Goal: Entertainment & Leisure: Consume media (video, audio)

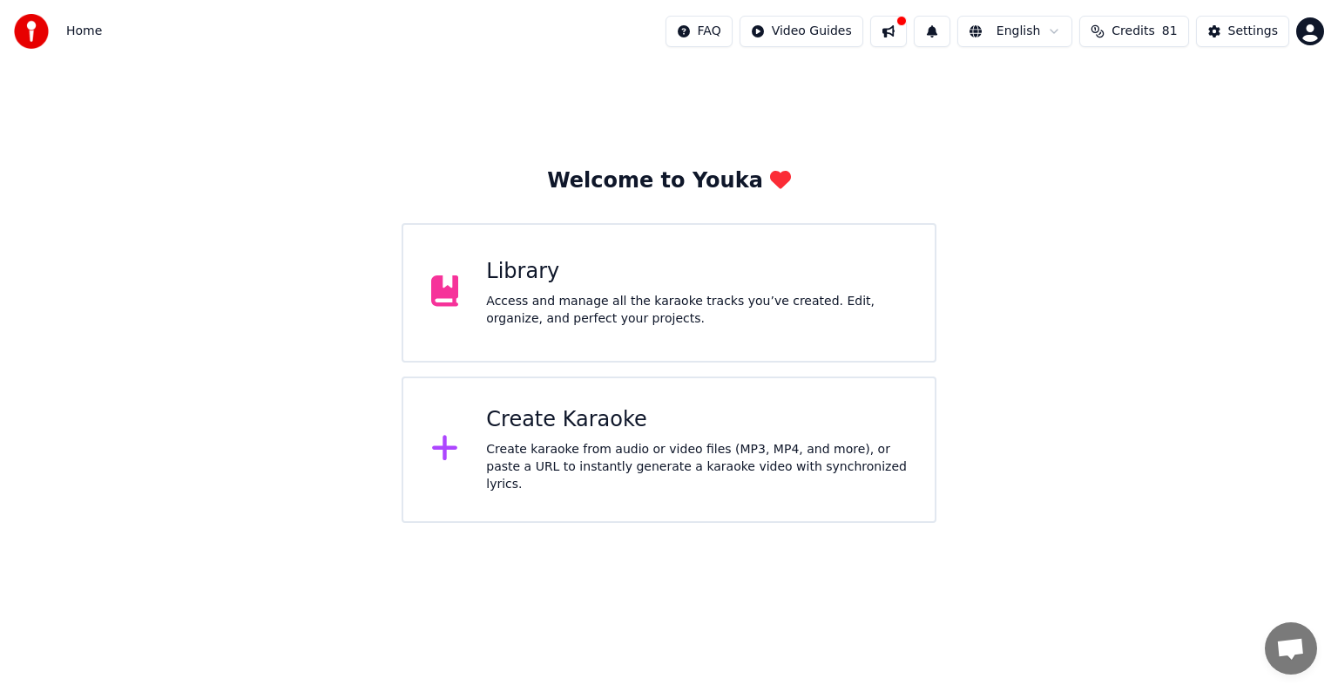
click at [657, 298] on div "Access and manage all the karaoke tracks you’ve created. Edit, organize, and pe…" at bounding box center [696, 310] width 421 height 35
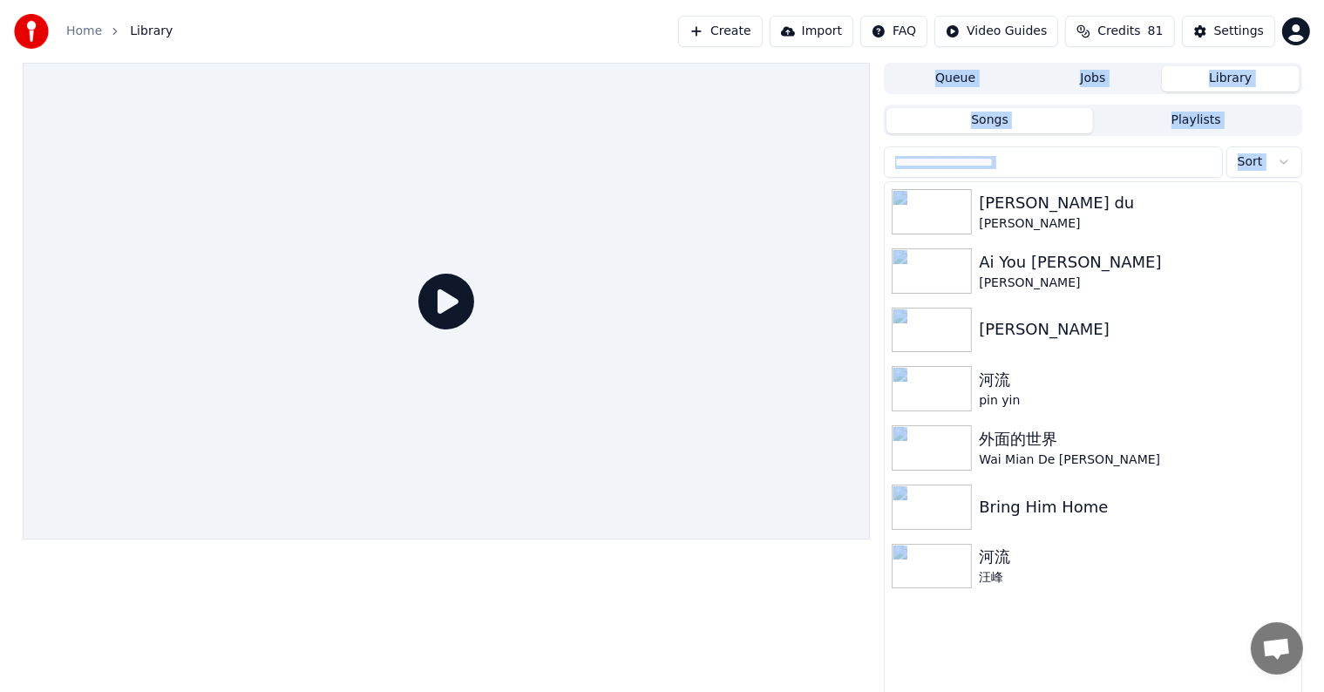
click at [657, 298] on div at bounding box center [447, 301] width 848 height 477
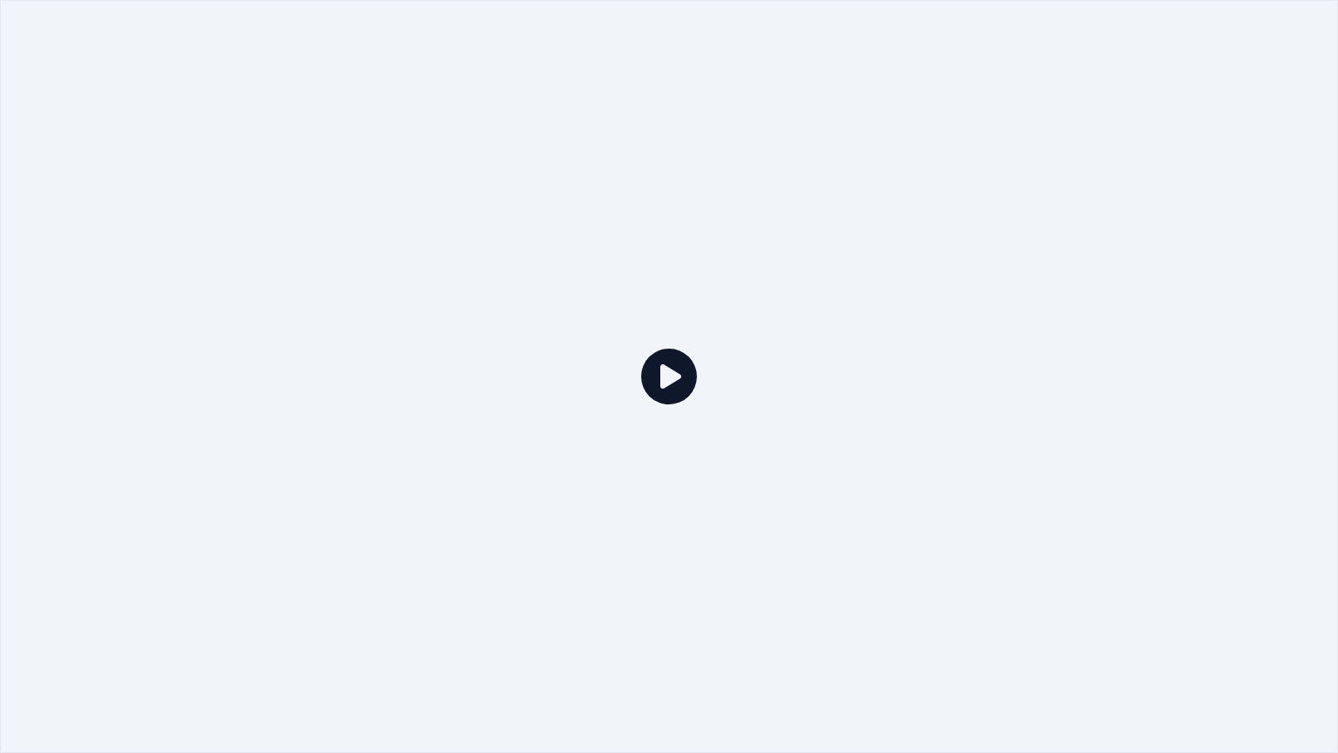
click at [669, 384] on icon at bounding box center [669, 377] width 56 height 56
click at [771, 254] on div at bounding box center [669, 376] width 1338 height 753
click at [981, 124] on div at bounding box center [669, 376] width 1338 height 753
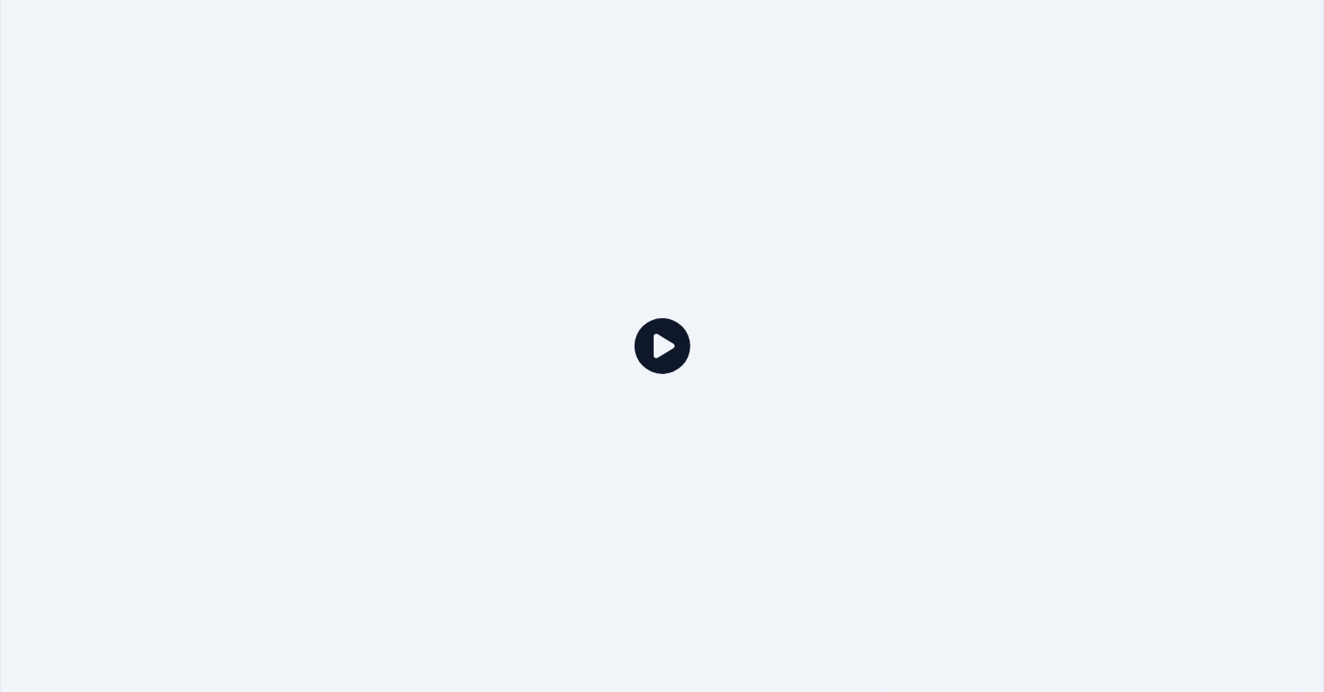
drag, startPoint x: 981, startPoint y: 124, endPoint x: 981, endPoint y: 104, distance: 20.0
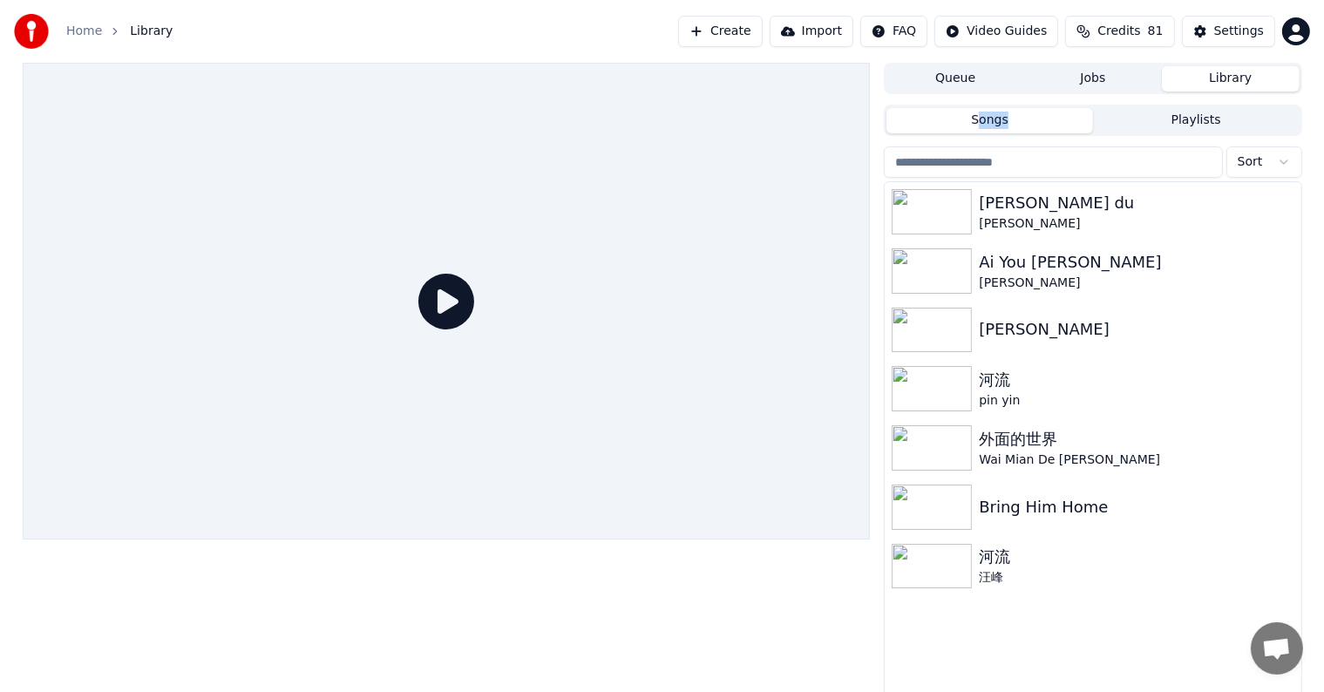
click at [981, 104] on div "Queue Jobs Library Songs Playlists Sort Cheng du [PERSON_NAME] Ai You [PERSON_N…" at bounding box center [662, 382] width 1307 height 638
click at [981, 104] on div "Songs Playlists Sort Cheng du [PERSON_NAME] Ai You [PERSON_NAME] Du 河流 pin yin …" at bounding box center [1092, 400] width 417 height 599
click at [935, 210] on img at bounding box center [931, 211] width 80 height 45
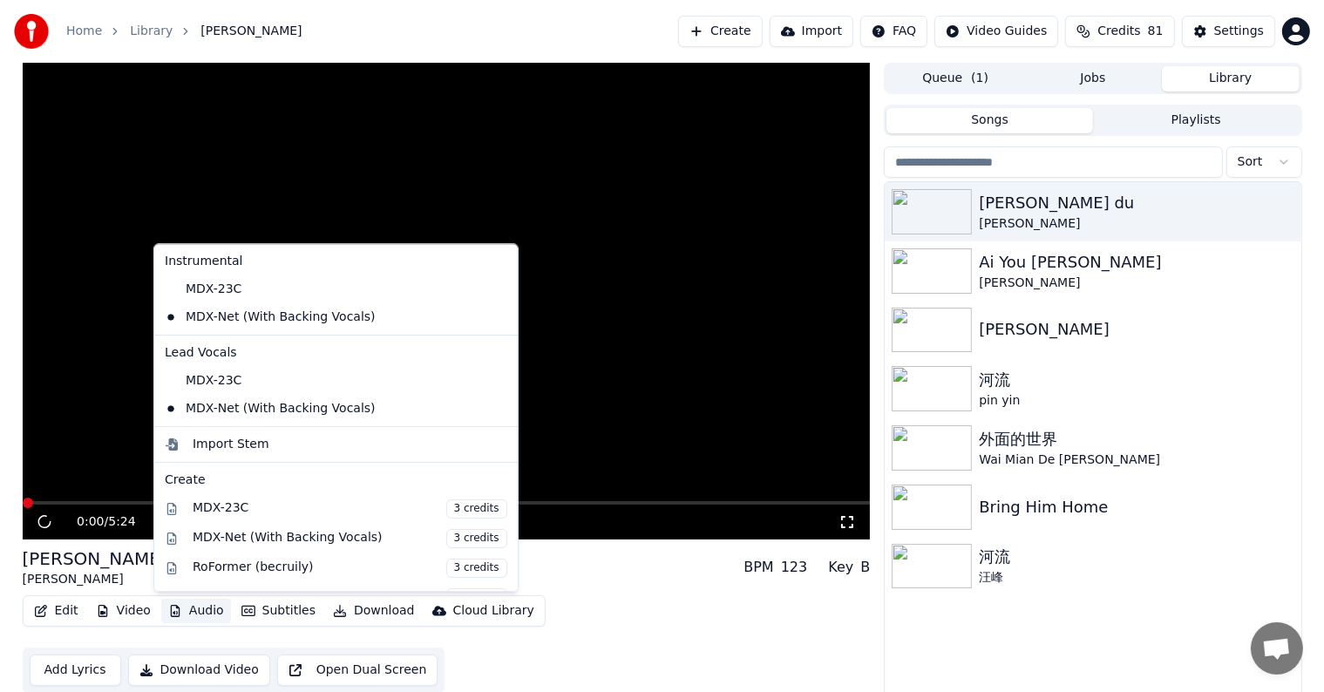
click at [186, 608] on button "Audio" at bounding box center [196, 611] width 70 height 24
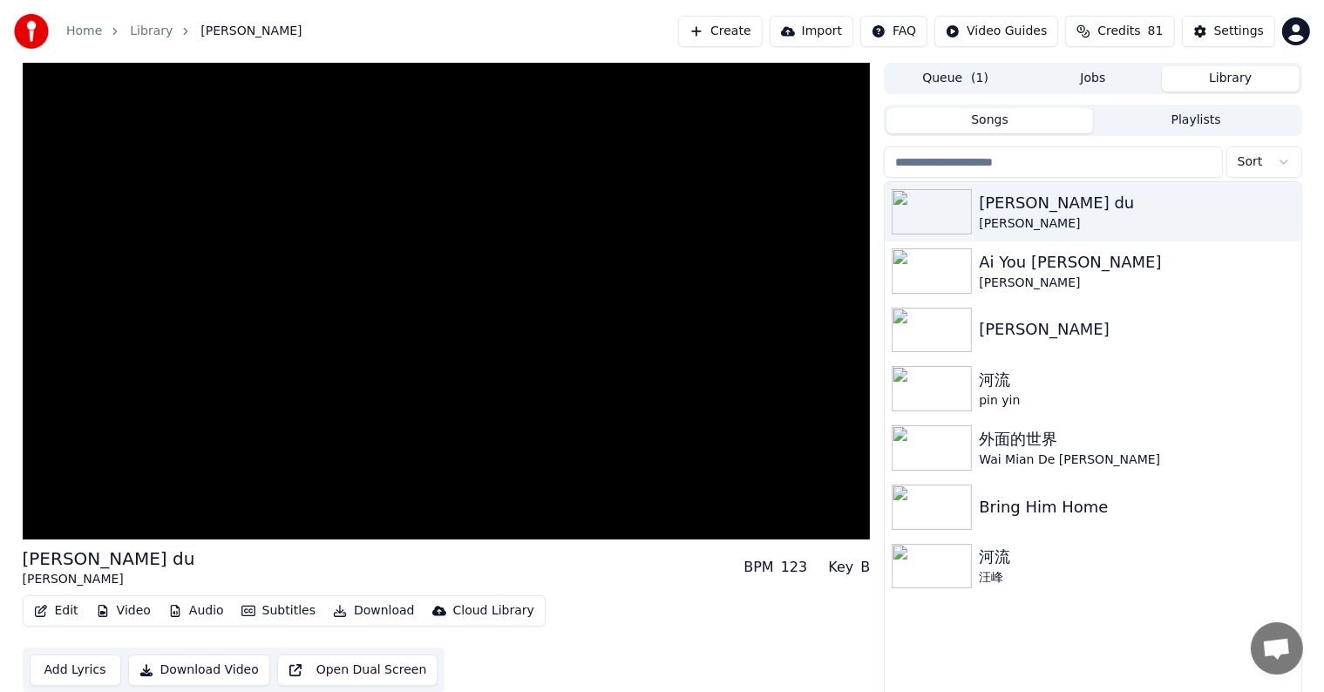
click at [557, 644] on div "Edit Video Audio Subtitles Download Cloud Library Add Lyrics Download Video Ope…" at bounding box center [447, 644] width 848 height 98
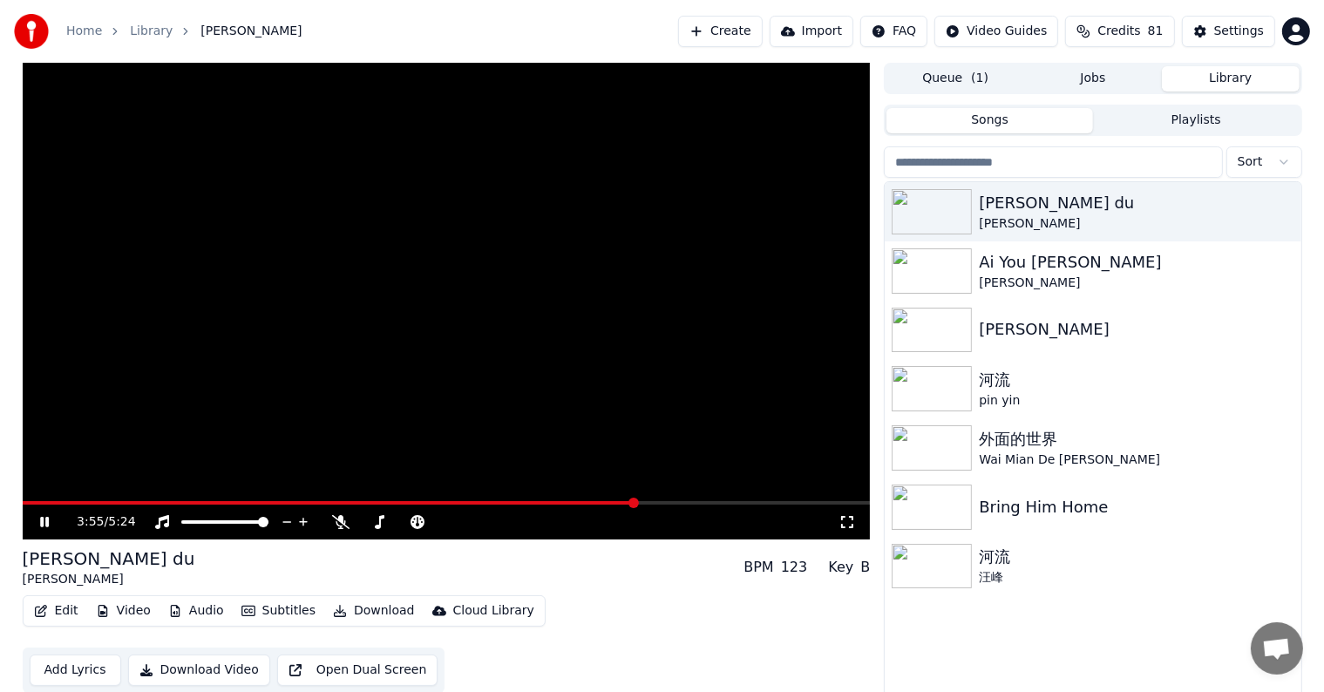
click at [634, 502] on span at bounding box center [447, 502] width 848 height 3
click at [937, 328] on img at bounding box center [931, 330] width 80 height 45
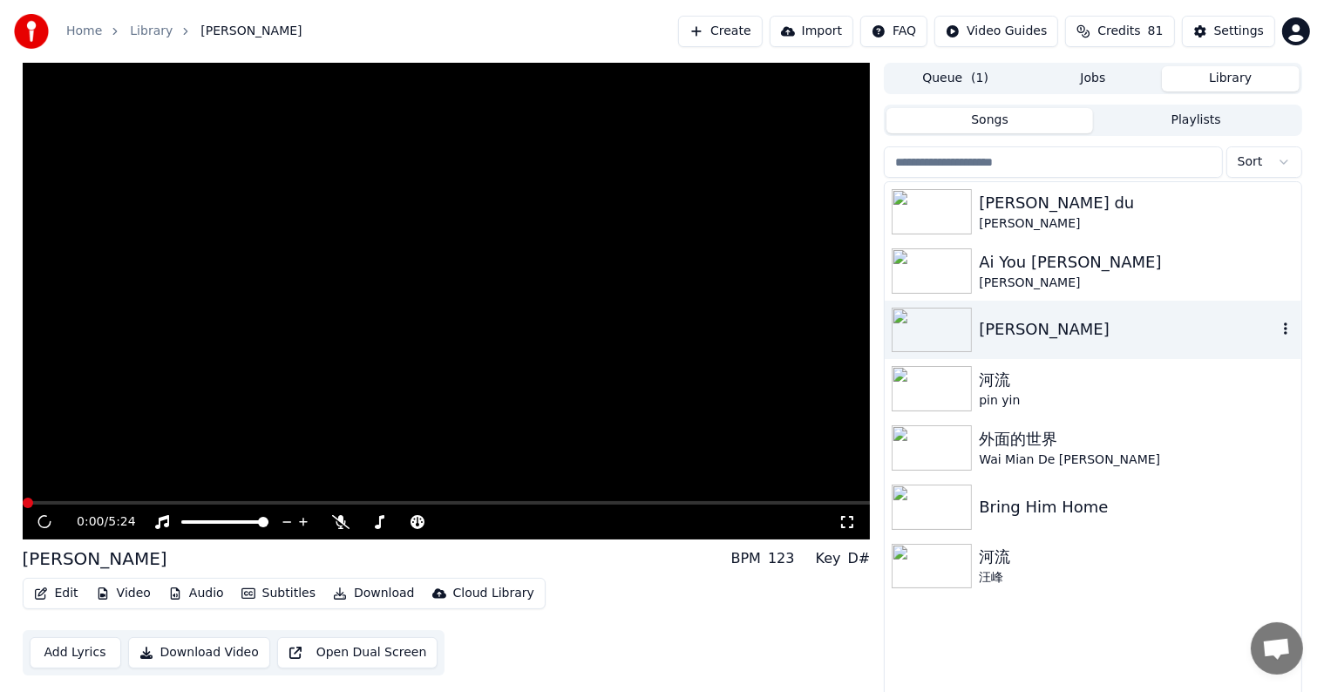
click at [937, 328] on img at bounding box center [931, 330] width 80 height 45
click at [40, 522] on icon at bounding box center [44, 522] width 9 height 10
click at [28, 499] on video at bounding box center [447, 301] width 848 height 477
click at [30, 503] on span at bounding box center [27, 502] width 8 height 3
click at [464, 516] on icon at bounding box center [465, 521] width 17 height 17
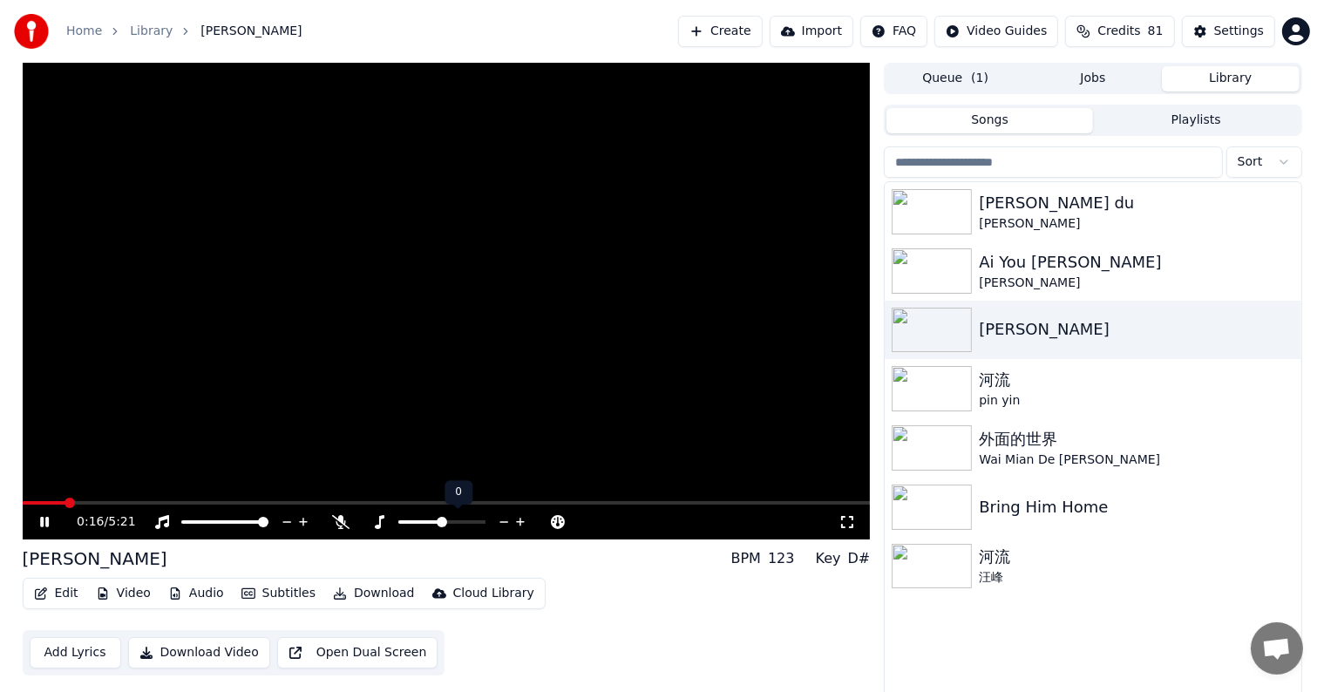
click at [504, 522] on icon at bounding box center [503, 522] width 9 height 2
click at [45, 523] on icon at bounding box center [44, 522] width 9 height 10
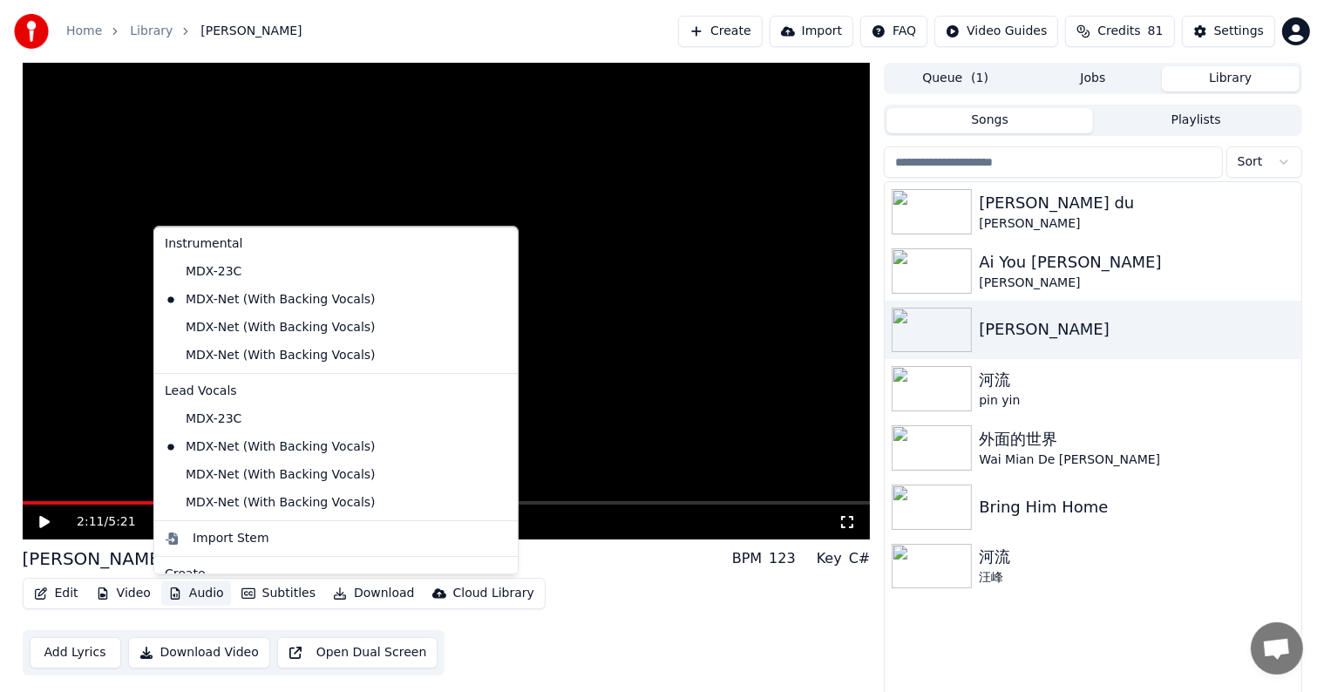
click at [195, 590] on button "Audio" at bounding box center [196, 593] width 70 height 24
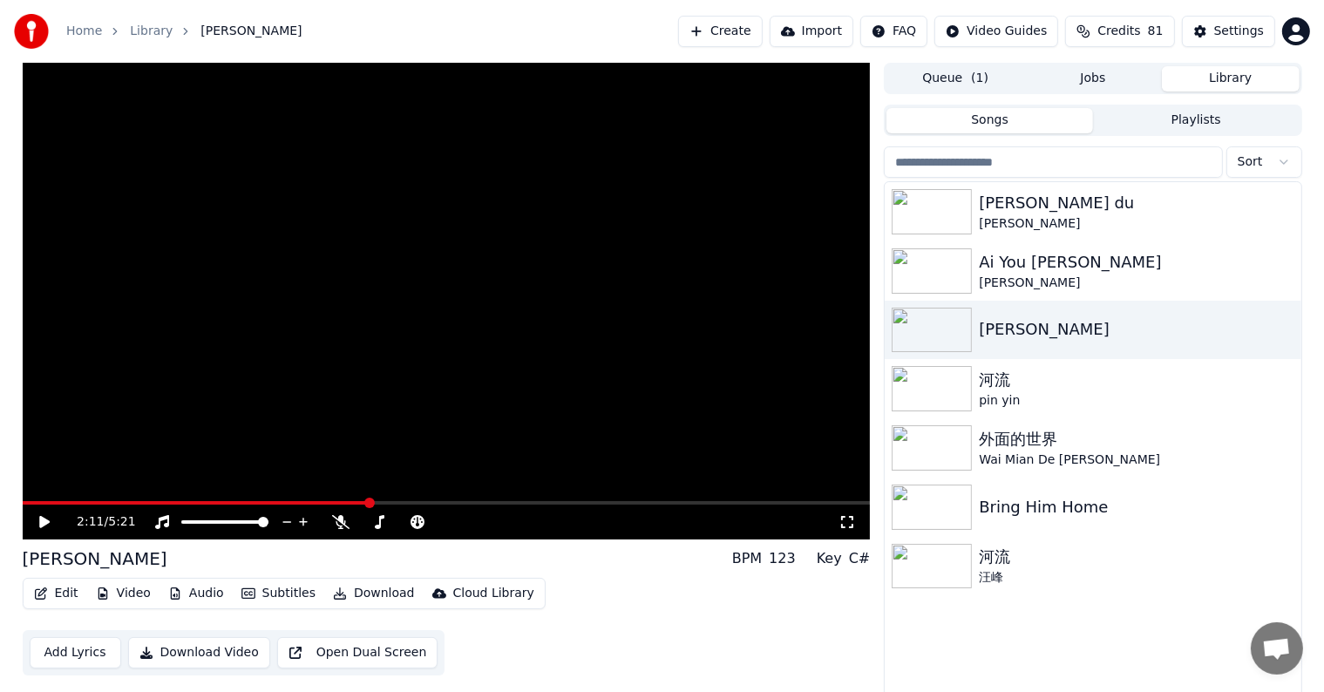
click at [634, 505] on div "2:11 / 5:21" at bounding box center [447, 522] width 848 height 35
click at [645, 499] on video at bounding box center [447, 301] width 848 height 477
click at [648, 500] on video at bounding box center [447, 301] width 848 height 477
click at [652, 504] on span at bounding box center [447, 502] width 848 height 3
click at [43, 523] on icon at bounding box center [44, 522] width 10 height 12
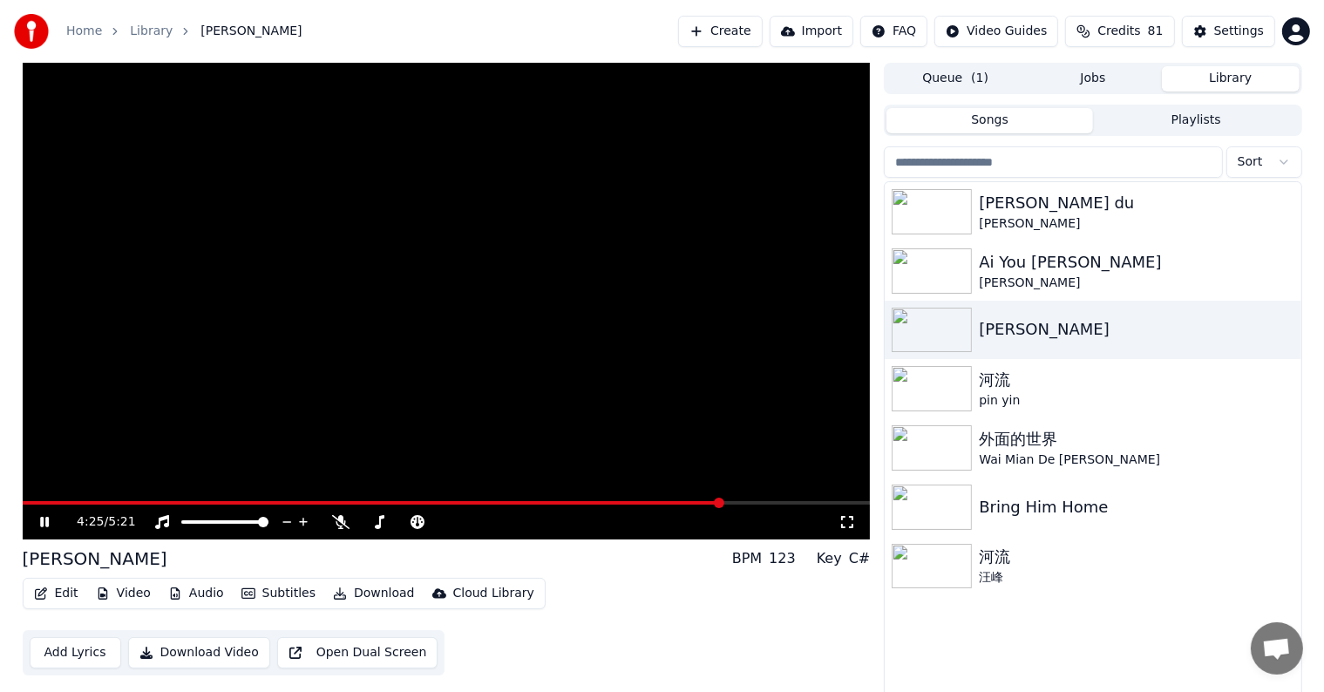
click at [42, 521] on icon at bounding box center [44, 522] width 9 height 10
